Goal: Navigation & Orientation: Find specific page/section

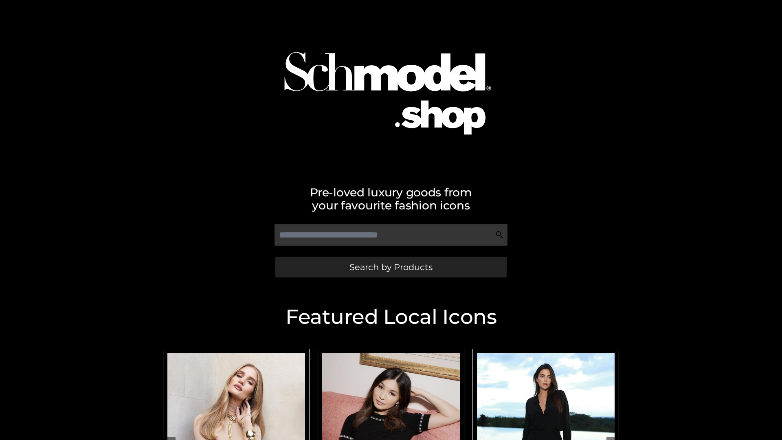
click at [391, 267] on span "Search by Products" at bounding box center [390, 267] width 83 height 9
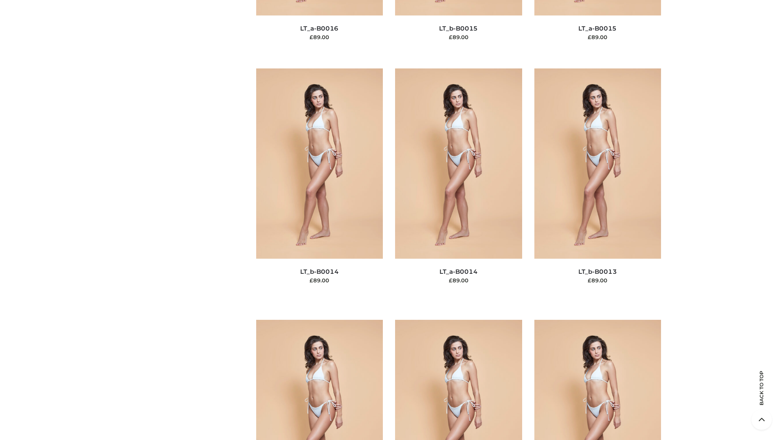
scroll to position [2896, 0]
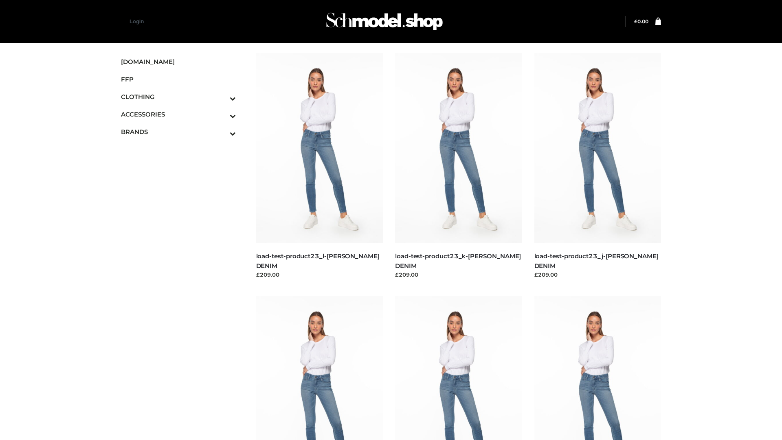
scroll to position [714, 0]
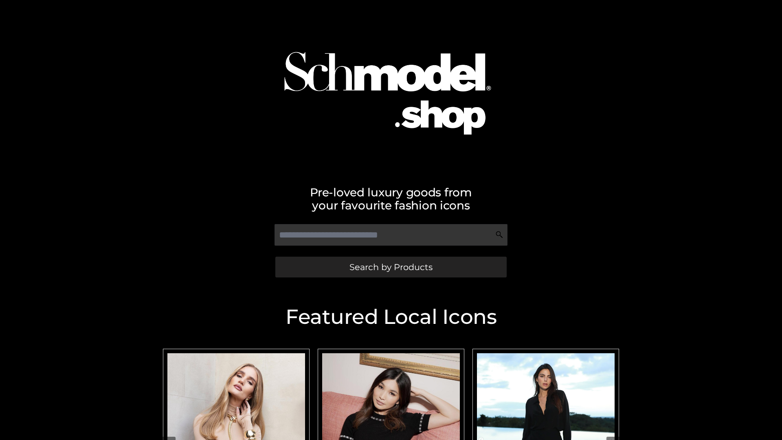
click at [391, 267] on span "Search by Products" at bounding box center [390, 267] width 83 height 9
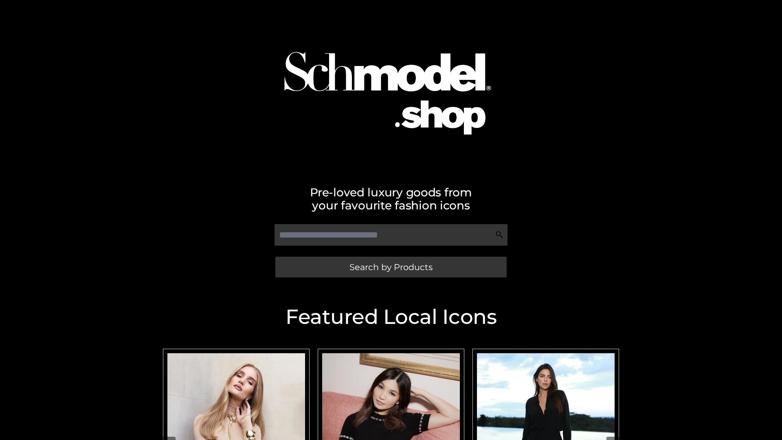
click at [391, 267] on span "Search by Products" at bounding box center [390, 267] width 83 height 9
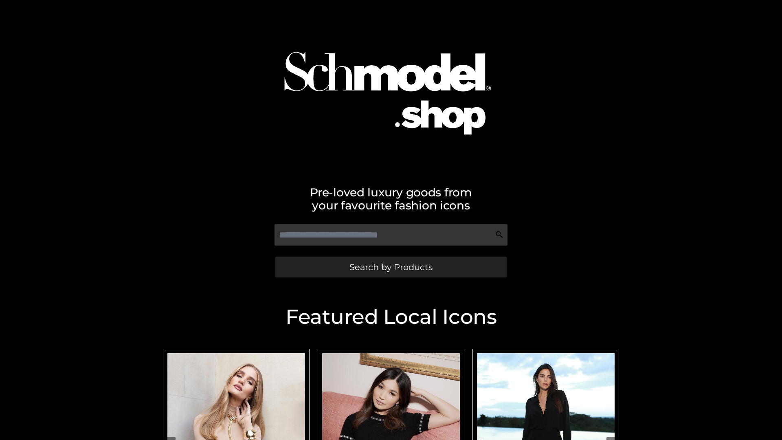
click at [391, 267] on span "Search by Products" at bounding box center [390, 267] width 83 height 9
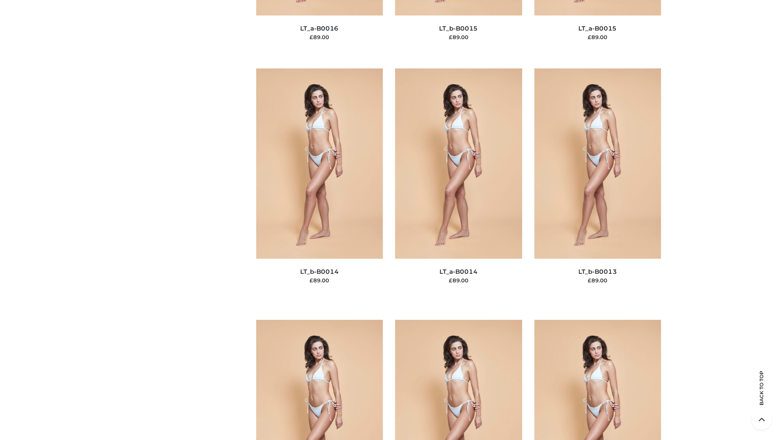
scroll to position [2896, 0]
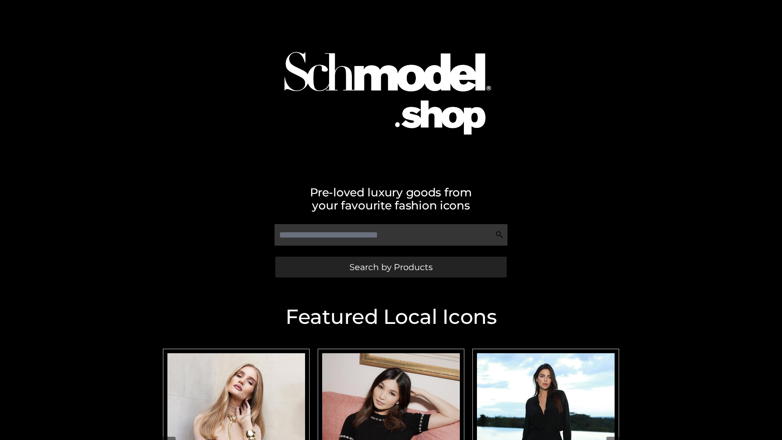
click at [391, 267] on span "Search by Products" at bounding box center [390, 267] width 83 height 9
